Goal: Task Accomplishment & Management: Use online tool/utility

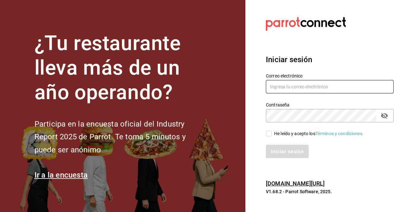
type input "[PERSON_NAME][EMAIL_ADDRESS][PERSON_NAME][DOMAIN_NAME]"
click at [269, 131] on input "He leído y acepto los Términos y condiciones." at bounding box center [269, 134] width 6 height 6
checkbox input "true"
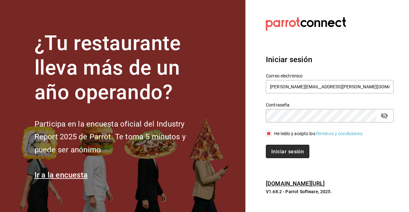
click at [277, 146] on button "Iniciar sesión" at bounding box center [287, 151] width 43 height 13
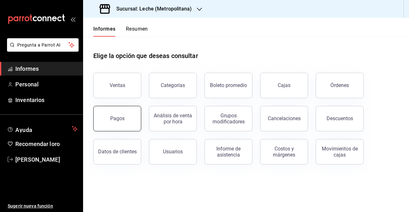
click at [137, 119] on button "Pagos" at bounding box center [117, 119] width 48 height 26
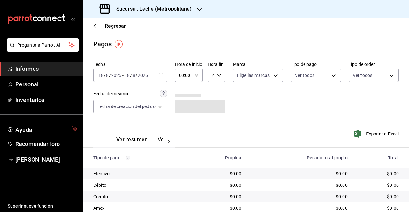
click at [162, 70] on div "[DATE] [DATE] - [DATE] [DATE]" at bounding box center [130, 75] width 74 height 13
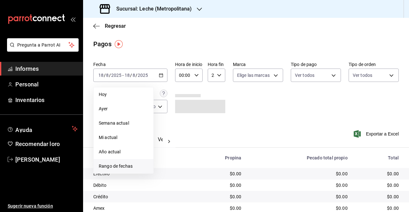
click at [127, 162] on li "Rango de fechas" at bounding box center [124, 166] width 60 height 14
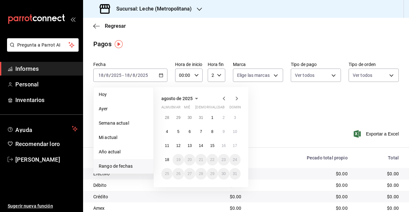
click at [182, 10] on font "Sucursal: Leche (Metropolitana)" at bounding box center [153, 9] width 75 height 6
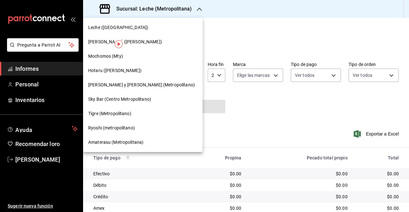
click at [118, 115] on font "Tigre (Metropolitano)" at bounding box center [109, 113] width 43 height 5
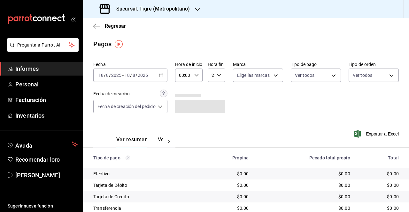
click at [161, 77] on \(Stroke\) "button" at bounding box center [161, 76] width 4 height 4
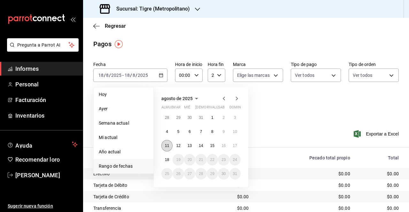
click at [167, 146] on font "11" at bounding box center [167, 146] width 4 height 4
click at [167, 159] on font "18" at bounding box center [167, 160] width 4 height 4
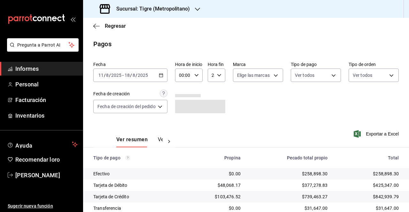
scroll to position [116, 0]
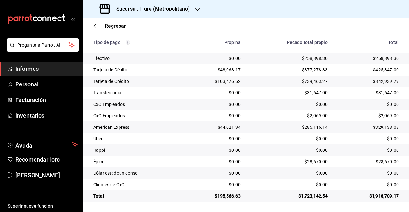
click at [253, 138] on div "$0.00" at bounding box center [289, 139] width 77 height 6
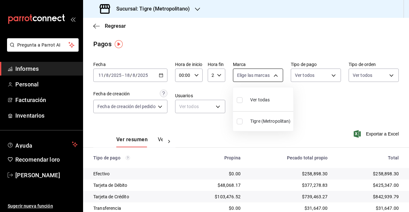
click at [273, 76] on body "Pregunta a Parrot AI Informes Personal Facturación Inventarios Ayuda Recomendar…" at bounding box center [204, 106] width 409 height 212
click at [258, 120] on font "Tigre (Metropolitano)" at bounding box center [271, 121] width 43 height 5
type input "d2a20516-989b-40fe-838d-c8b0b31ef0ff"
checkbox input "true"
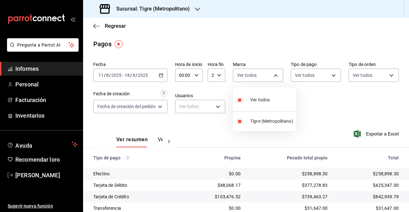
click at [307, 77] on div at bounding box center [204, 106] width 409 height 212
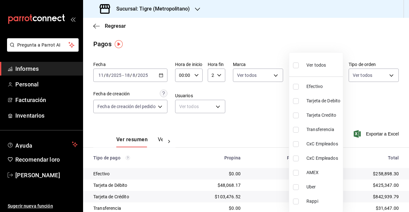
click at [307, 77] on body "Pregunta a Parrot AI Informes Personal Facturación Inventarios Ayuda Recomendar…" at bounding box center [204, 106] width 409 height 212
click at [307, 145] on font "CxC Empleados" at bounding box center [322, 143] width 32 height 5
type input "d59616c9-e3b3-4549-8da2-c871db265f3e"
checkbox input "true"
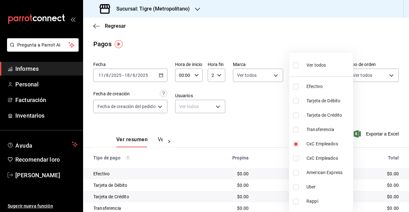
click at [303, 159] on li "CxC Empleados" at bounding box center [321, 158] width 64 height 14
type input "d59616c9-e3b3-4549-8da2-c871db265f3e,791c7a35-9e74-4229-89aa-9b1880c1e67a"
checkbox input "true"
click at [268, 102] on div at bounding box center [204, 106] width 409 height 212
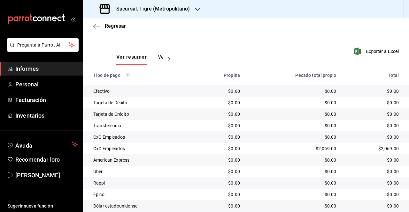
scroll to position [84, 0]
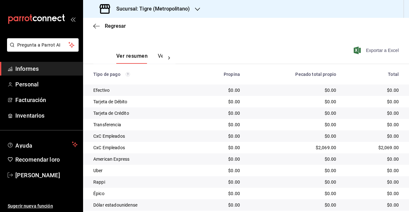
click at [387, 51] on font "Exportar a Excel" at bounding box center [382, 50] width 33 height 5
